Goal: Information Seeking & Learning: Learn about a topic

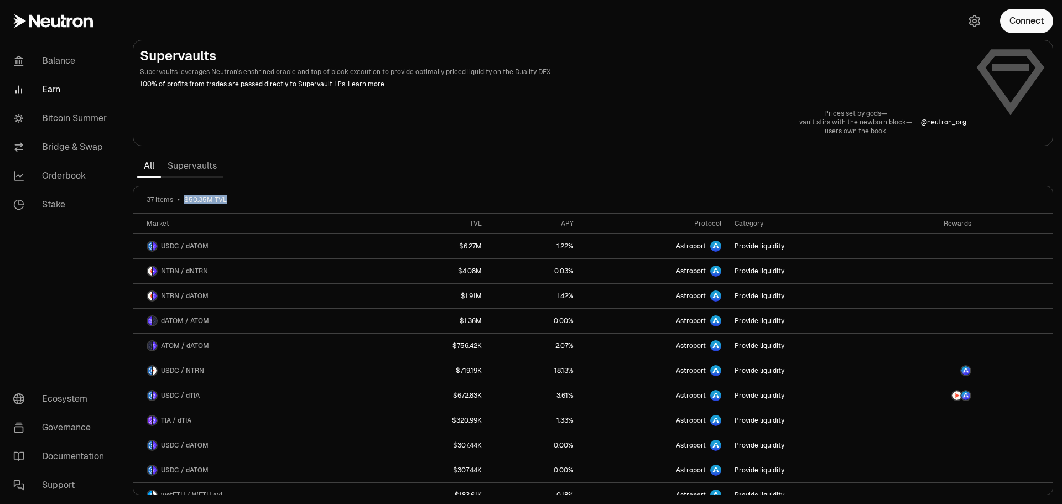
drag, startPoint x: 180, startPoint y: 194, endPoint x: 296, endPoint y: 198, distance: 115.6
click at [296, 198] on div "37 items $50.35M TVL" at bounding box center [592, 199] width 919 height 27
click at [176, 155] on link "Supervaults" at bounding box center [192, 166] width 62 height 22
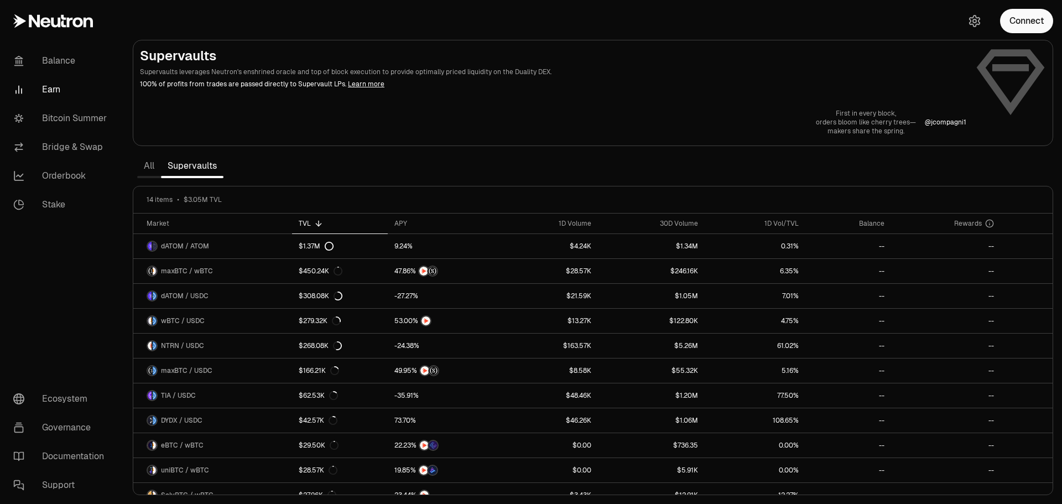
click at [153, 164] on link "All" at bounding box center [149, 166] width 24 height 22
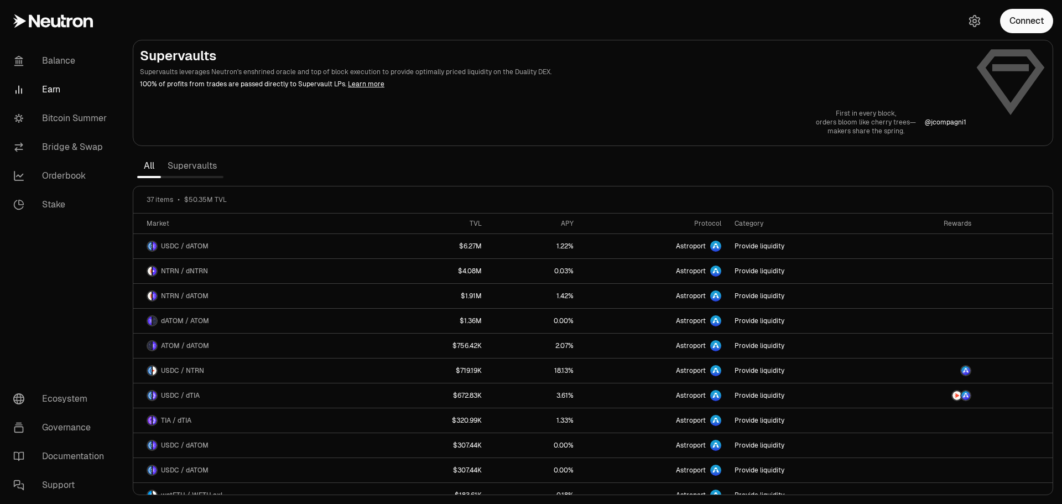
click at [198, 165] on link "Supervaults" at bounding box center [192, 166] width 62 height 22
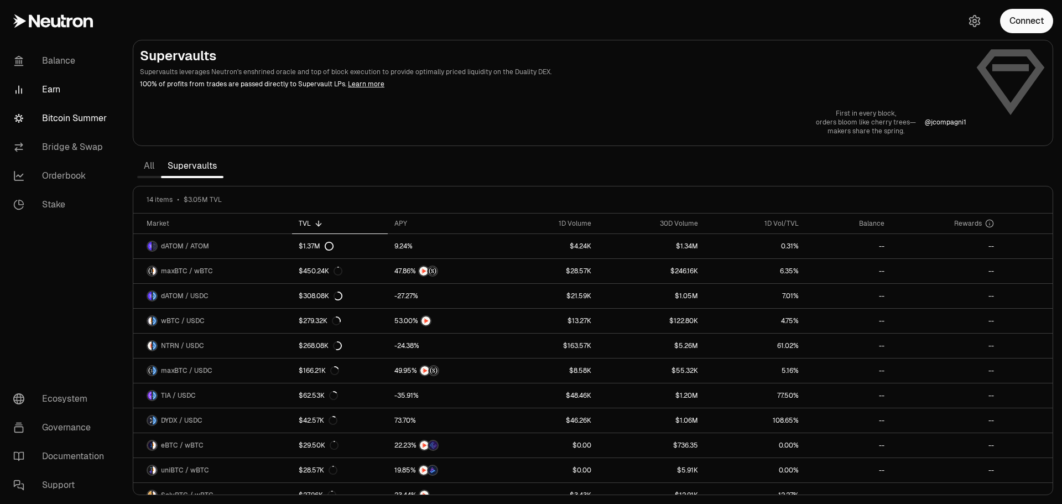
click at [82, 124] on link "Bitcoin Summer" at bounding box center [61, 118] width 115 height 29
